Goal: Navigation & Orientation: Understand site structure

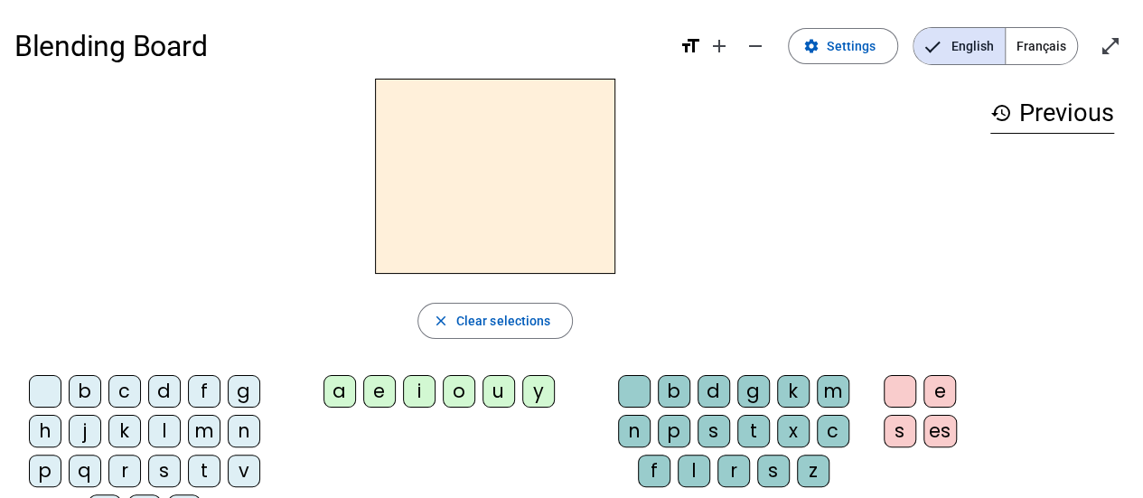
scroll to position [2, 0]
click at [726, 43] on mat-icon "add" at bounding box center [720, 45] width 22 height 22
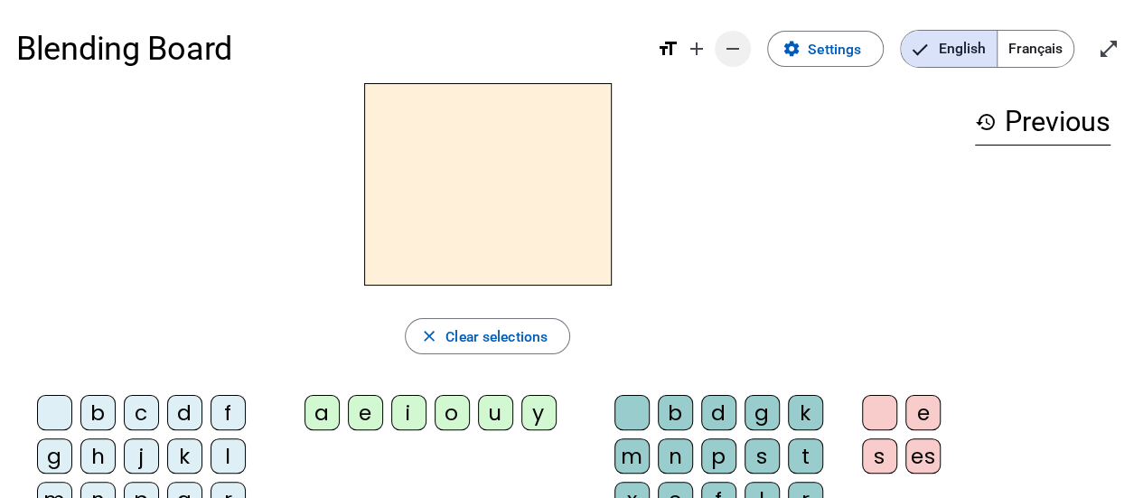
click at [732, 62] on span "Decrease font size" at bounding box center [732, 48] width 43 height 43
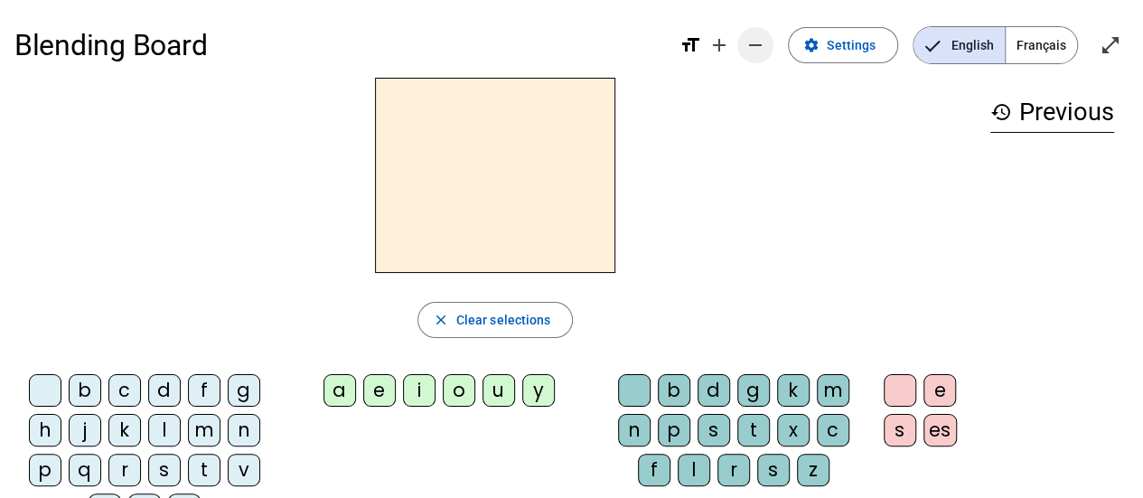
click at [732, 62] on span "Increase font size" at bounding box center [719, 44] width 43 height 43
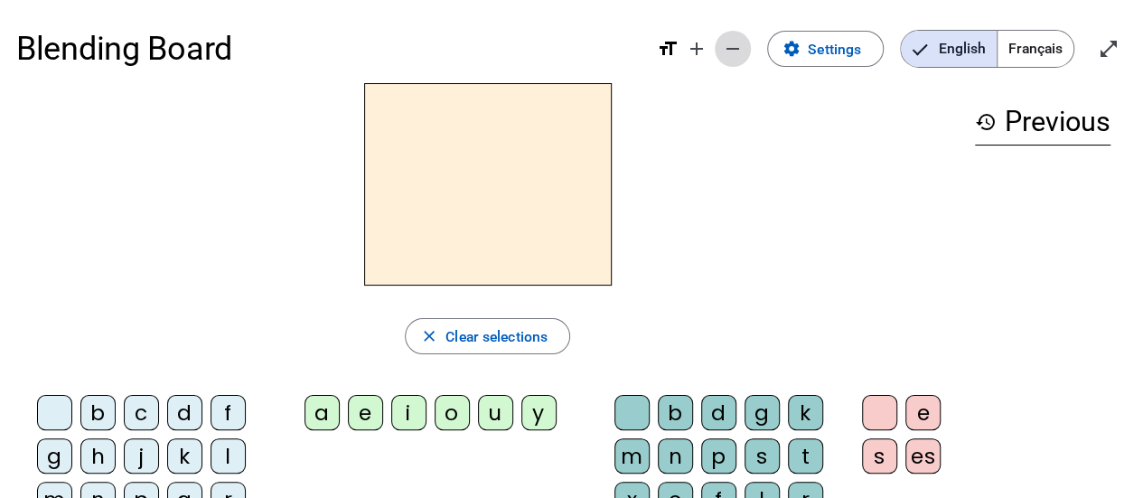
click at [740, 53] on mat-icon "remove" at bounding box center [733, 49] width 22 height 22
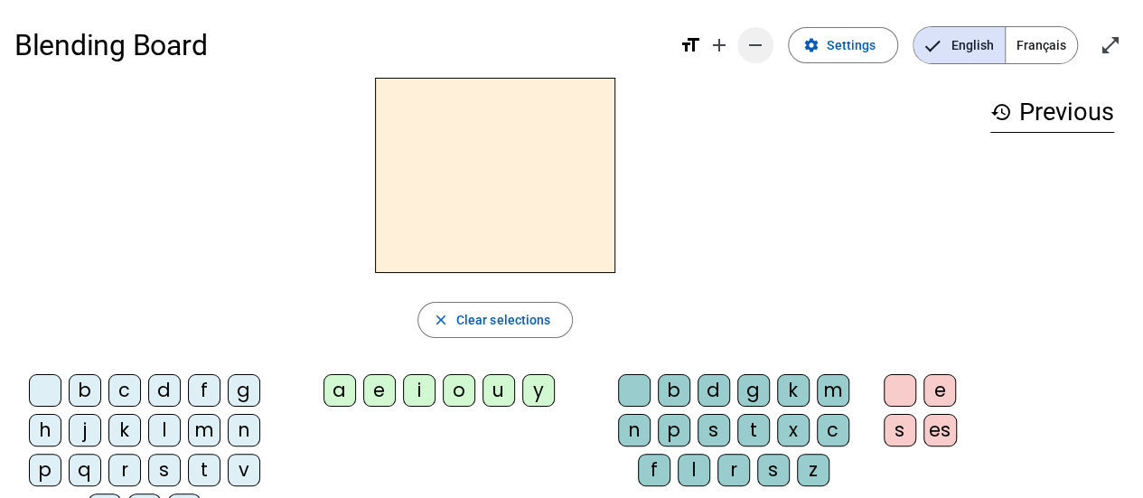
click at [756, 51] on mat-icon "remove" at bounding box center [756, 45] width 22 height 22
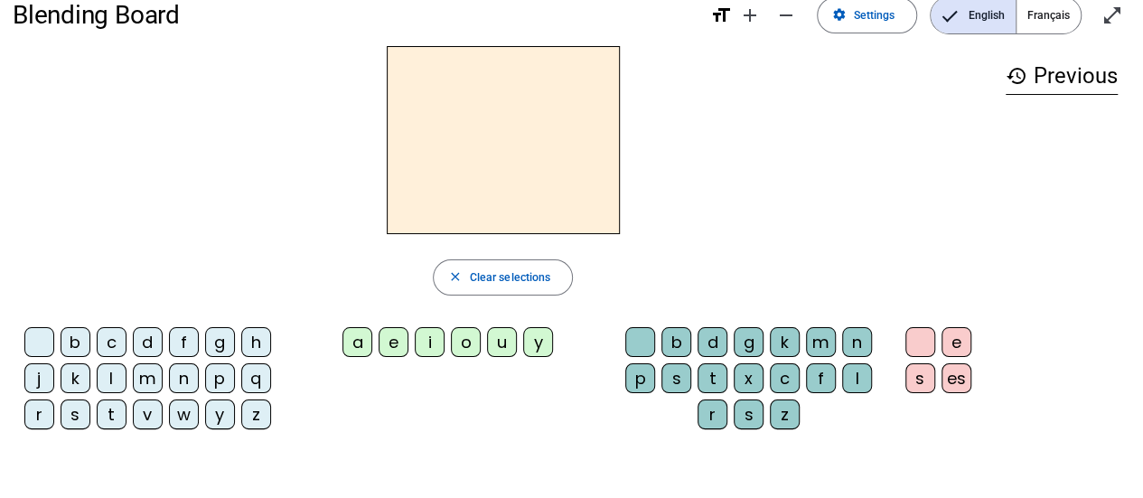
scroll to position [0, 0]
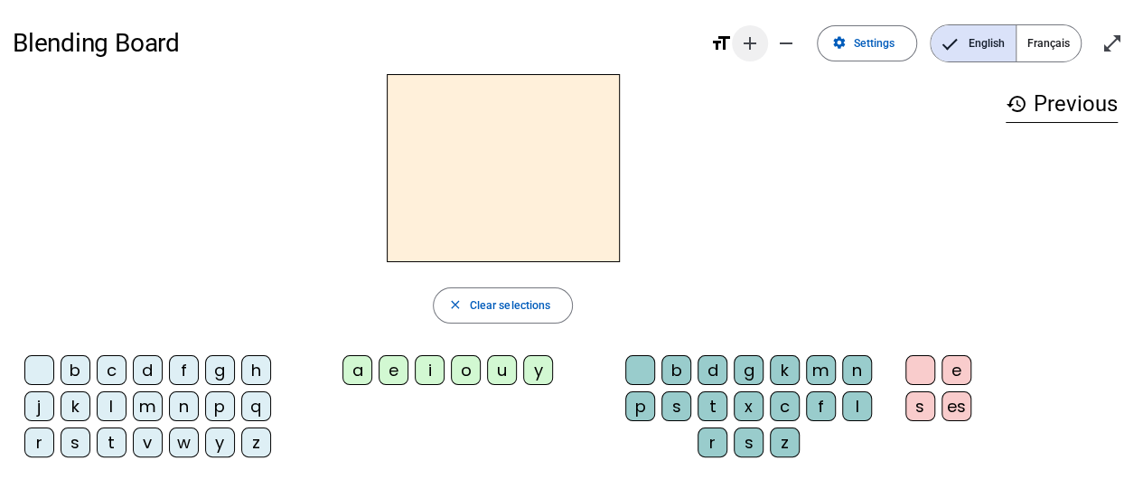
click at [745, 52] on mat-icon "add" at bounding box center [750, 44] width 22 height 22
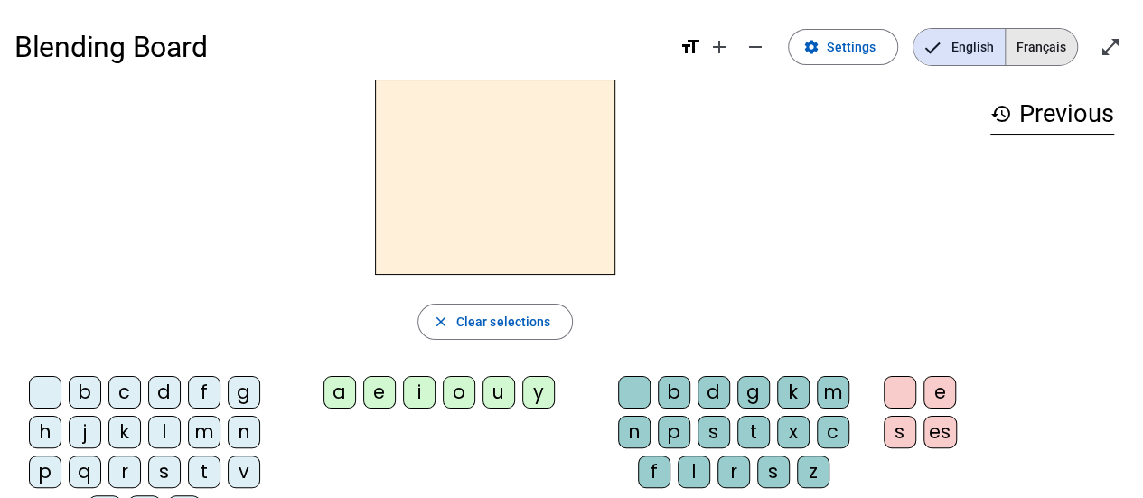
click at [1066, 47] on span "Français" at bounding box center [1041, 47] width 71 height 36
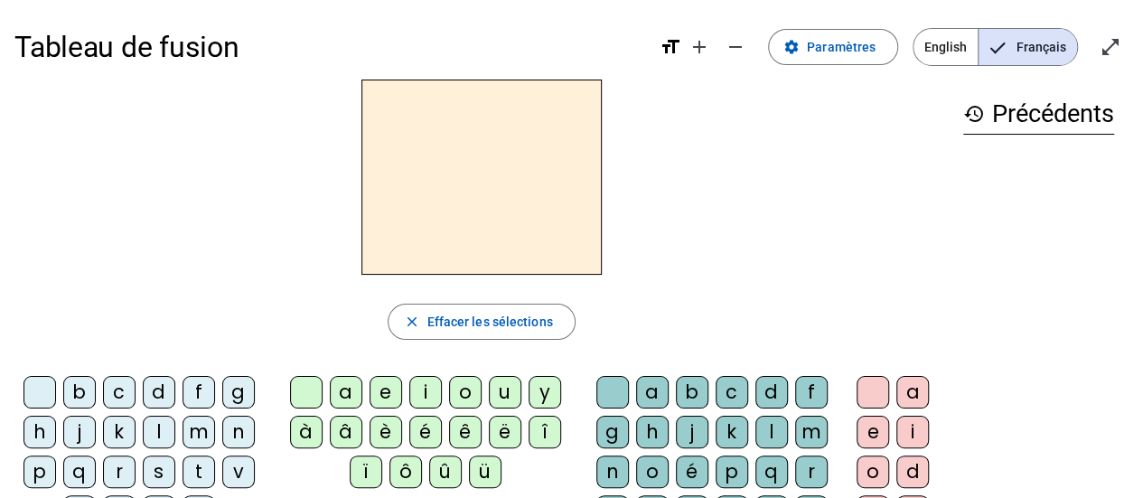
click at [804, 263] on div at bounding box center [481, 177] width 934 height 195
